Goal: Find specific page/section: Find specific page/section

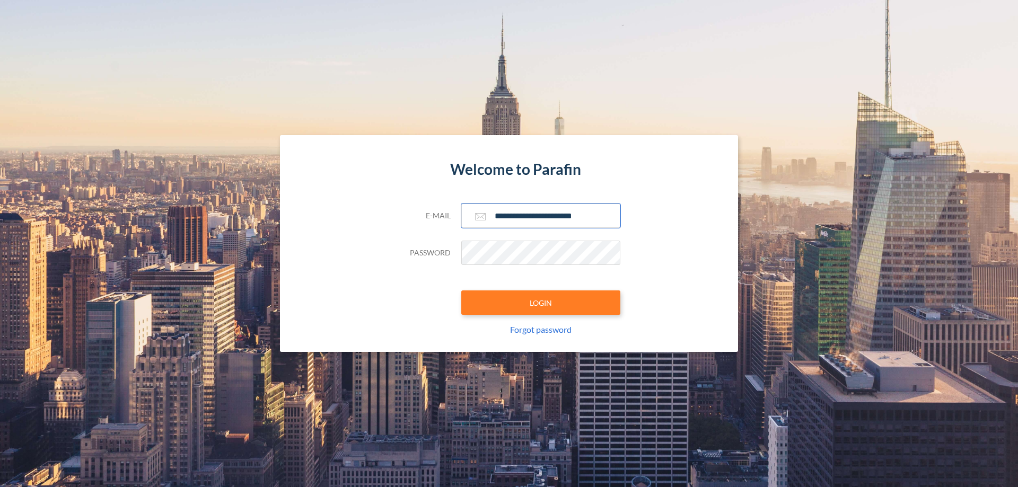
type input "**********"
click at [541, 303] on button "LOGIN" at bounding box center [540, 302] width 159 height 24
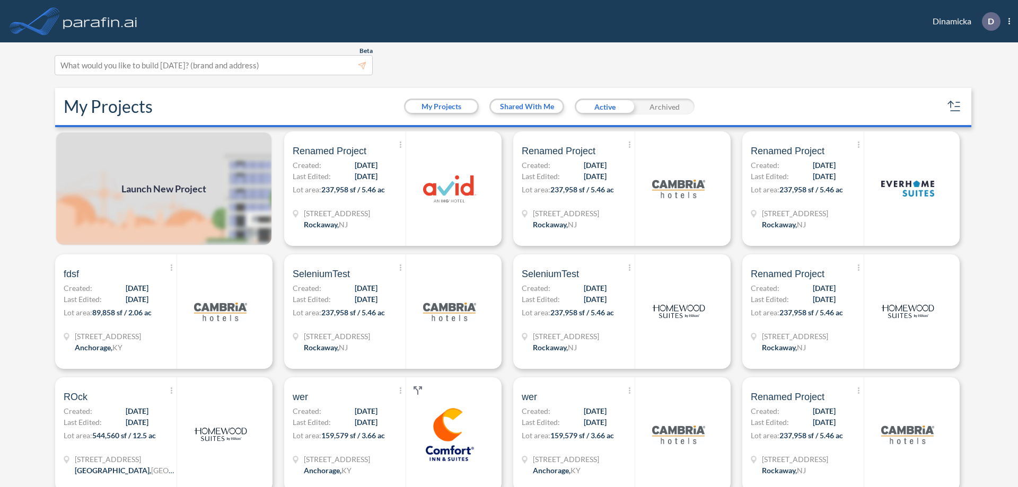
scroll to position [3, 0]
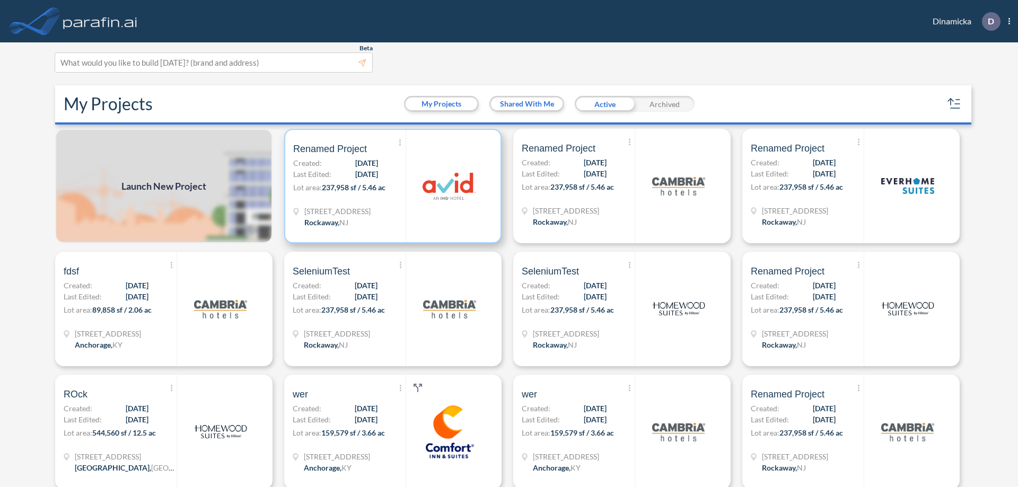
click at [391, 186] on p "Lot area: 237,958 sf / 5.46 ac" at bounding box center [349, 189] width 112 height 15
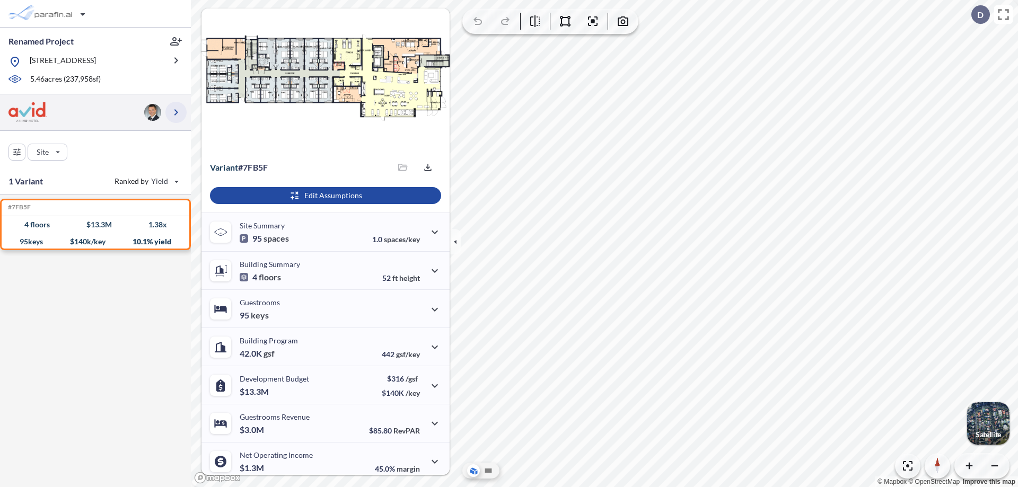
click at [176, 112] on icon "button" at bounding box center [176, 112] width 13 height 13
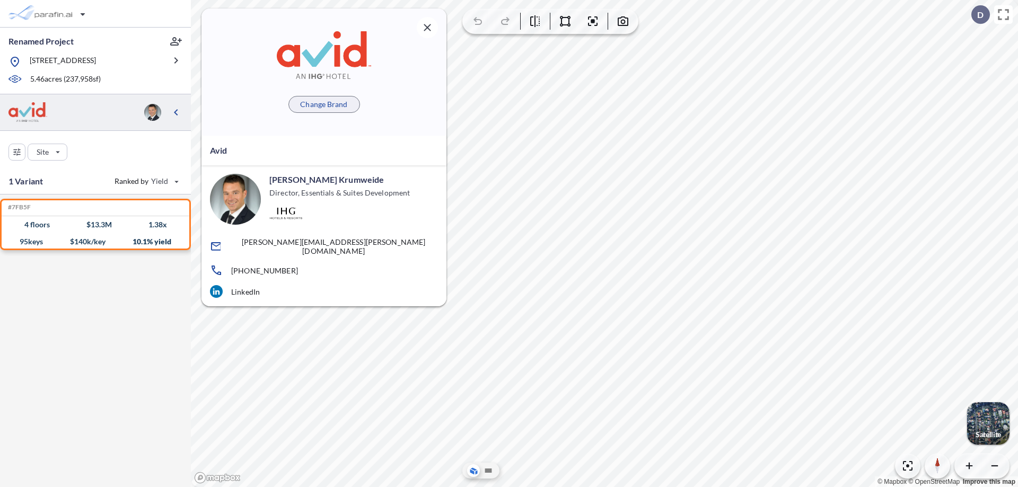
click at [324, 104] on p "Change Brand" at bounding box center [323, 104] width 47 height 11
